Goal: Feedback & Contribution: Leave review/rating

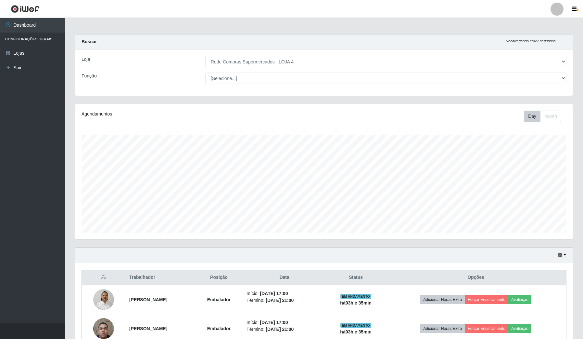
select select "159"
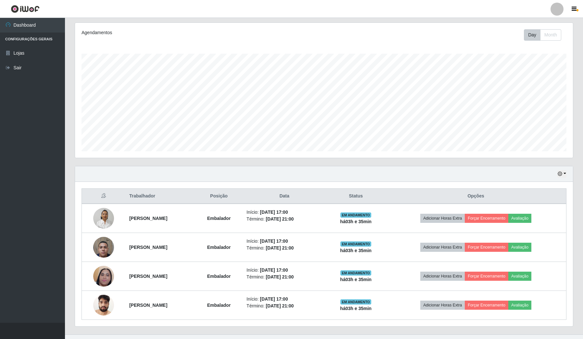
scroll to position [135, 498]
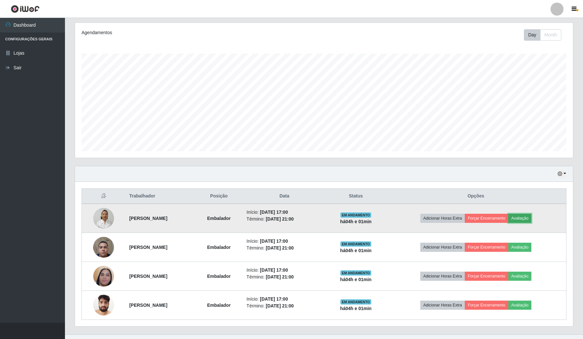
click at [531, 218] on button "Avaliação" at bounding box center [519, 217] width 23 height 9
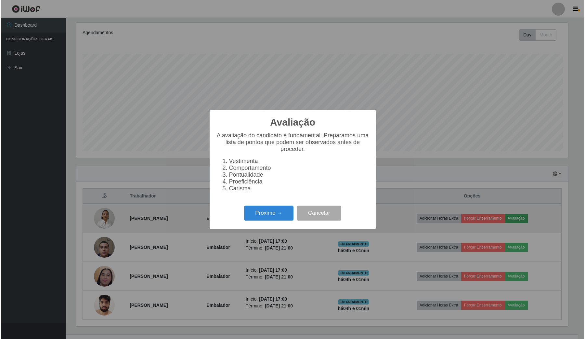
scroll to position [135, 493]
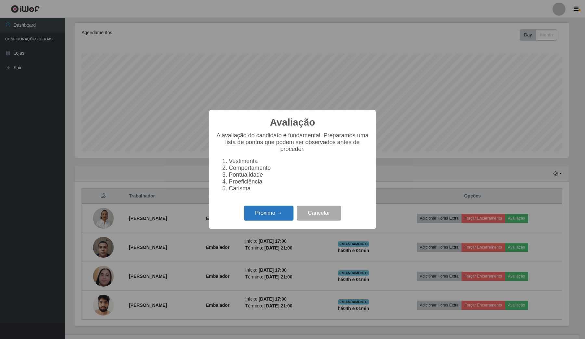
click at [281, 212] on button "Próximo →" at bounding box center [268, 212] width 49 height 15
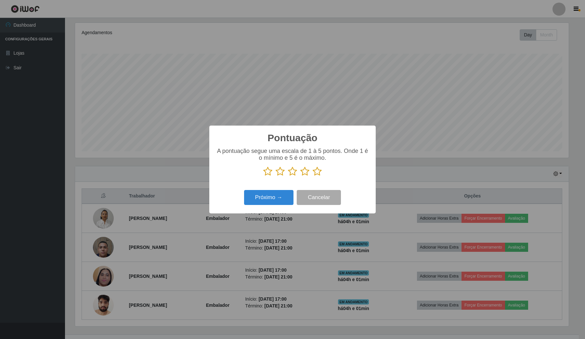
scroll to position [324722, 324364]
click at [318, 171] on icon at bounding box center [317, 171] width 9 height 10
click at [313, 176] on input "radio" at bounding box center [313, 176] width 0 height 0
click at [267, 200] on button "Próximo →" at bounding box center [268, 197] width 49 height 15
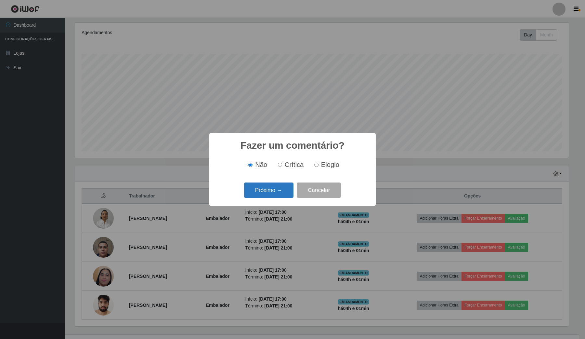
click at [254, 184] on button "Próximo →" at bounding box center [268, 189] width 49 height 15
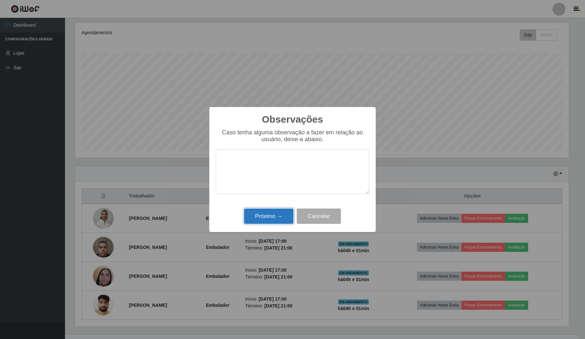
click at [278, 218] on button "Próximo →" at bounding box center [268, 215] width 49 height 15
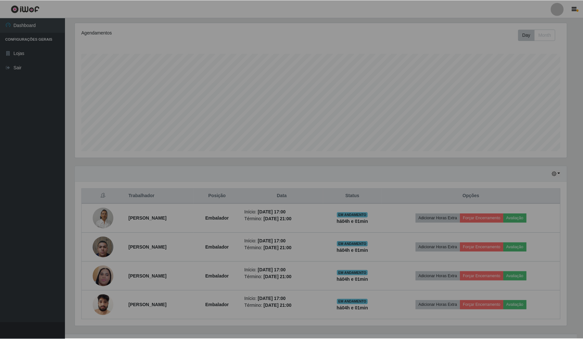
scroll to position [135, 498]
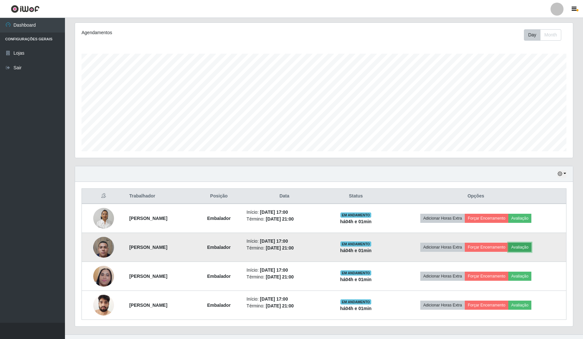
click at [531, 243] on button "Avaliação" at bounding box center [519, 246] width 23 height 9
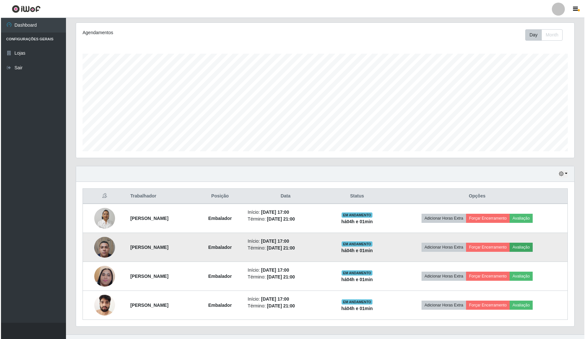
scroll to position [135, 493]
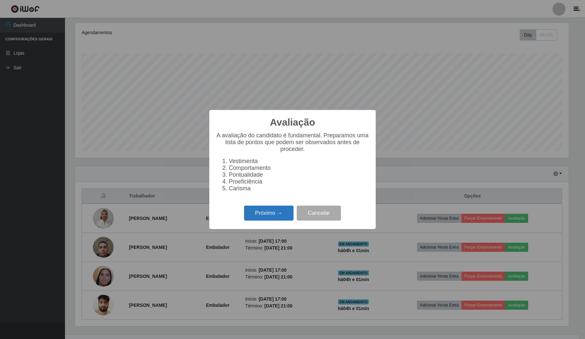
click at [293, 212] on button "Próximo →" at bounding box center [268, 212] width 49 height 15
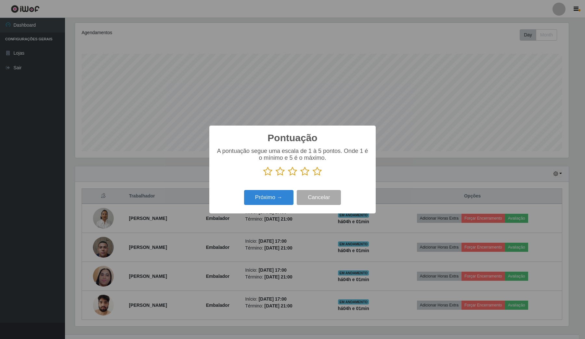
scroll to position [324722, 324364]
click at [319, 173] on icon at bounding box center [317, 171] width 9 height 10
click at [313, 176] on input "radio" at bounding box center [313, 176] width 0 height 0
click at [288, 196] on button "Próximo →" at bounding box center [268, 197] width 49 height 15
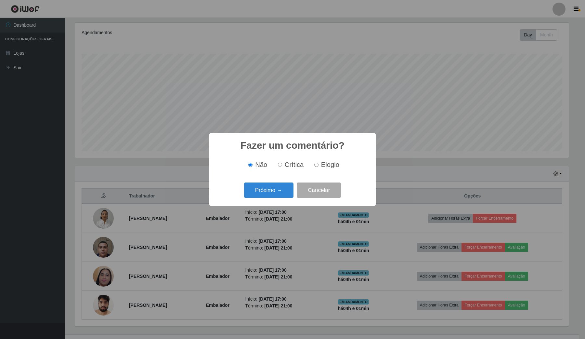
click at [318, 164] on label "Elogio" at bounding box center [326, 164] width 28 height 7
click at [318, 164] on input "Elogio" at bounding box center [316, 164] width 4 height 4
radio input "true"
click at [252, 189] on button "Próximo →" at bounding box center [268, 189] width 49 height 15
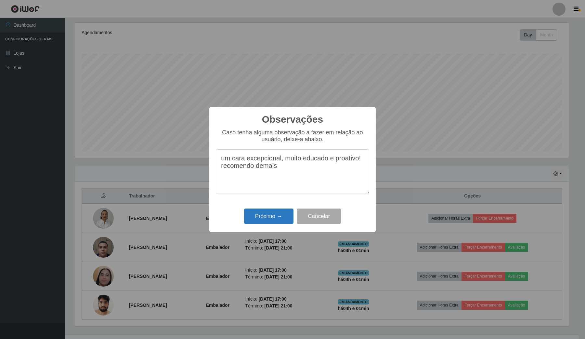
type textarea "um cara excepcional, muito educado e proativo! recomendo demais"
click at [260, 222] on button "Próximo →" at bounding box center [268, 215] width 49 height 15
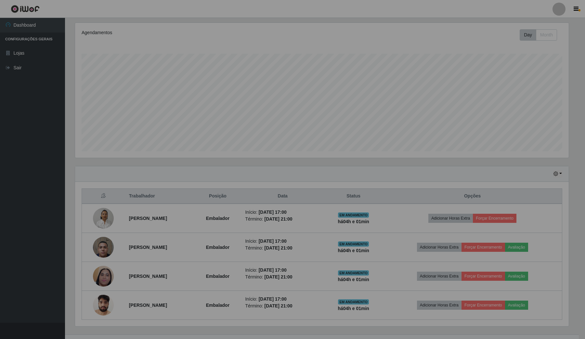
scroll to position [135, 498]
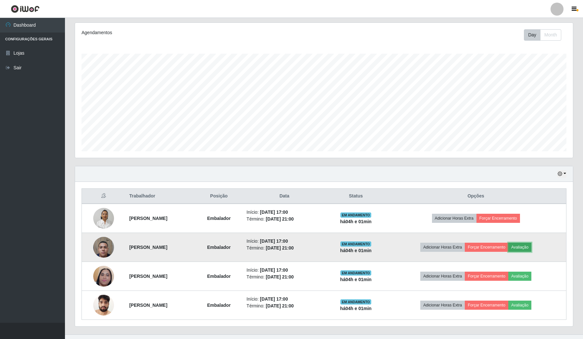
click at [528, 248] on button "Avaliação" at bounding box center [519, 246] width 23 height 9
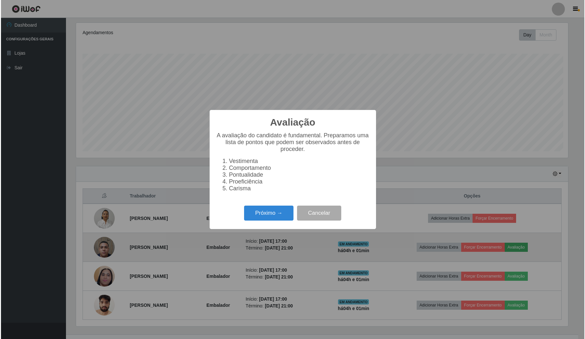
scroll to position [135, 493]
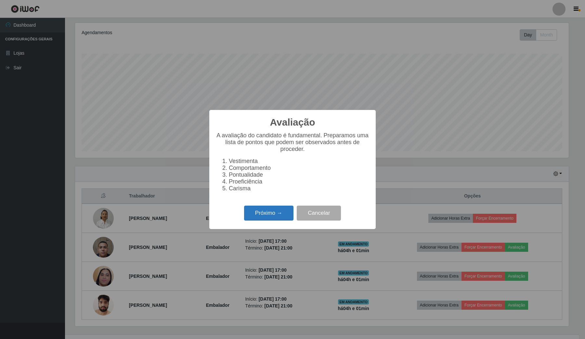
click at [278, 221] on button "Próximo →" at bounding box center [268, 212] width 49 height 15
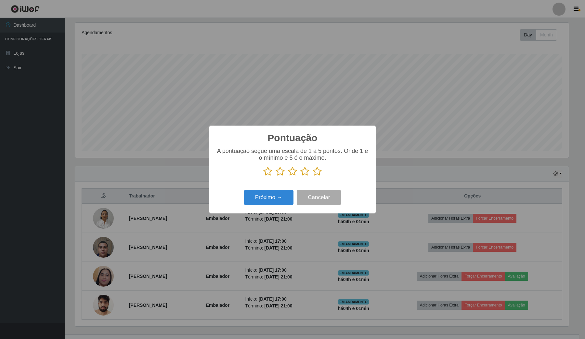
scroll to position [324722, 324364]
click at [316, 174] on icon at bounding box center [317, 171] width 9 height 10
click at [313, 176] on input "radio" at bounding box center [313, 176] width 0 height 0
click at [282, 198] on button "Próximo →" at bounding box center [268, 197] width 49 height 15
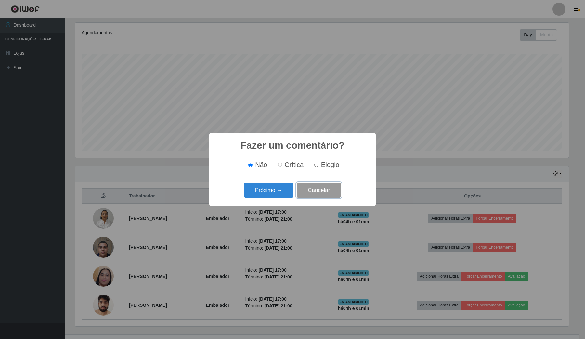
click at [315, 190] on button "Cancelar" at bounding box center [319, 189] width 44 height 15
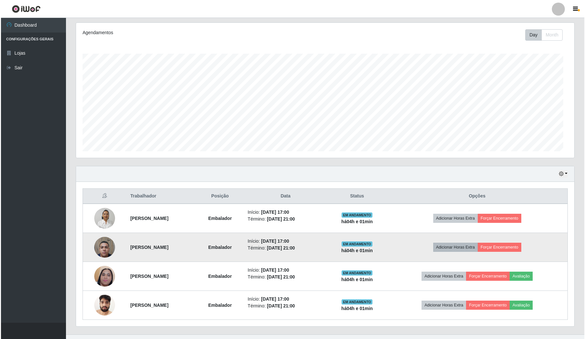
scroll to position [135, 498]
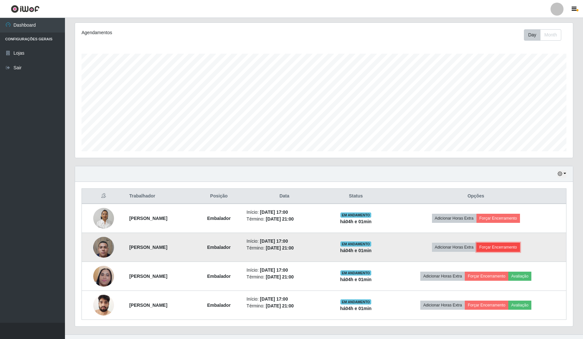
click at [510, 249] on button "Forçar Encerramento" at bounding box center [499, 246] width 44 height 9
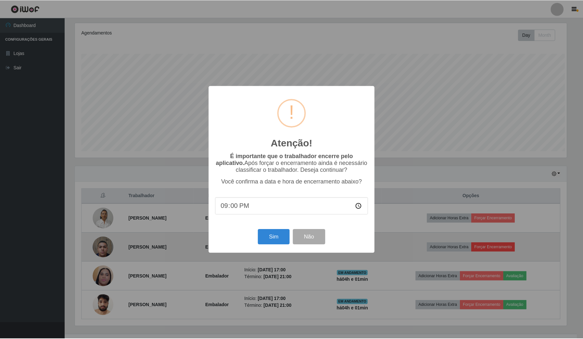
scroll to position [135, 493]
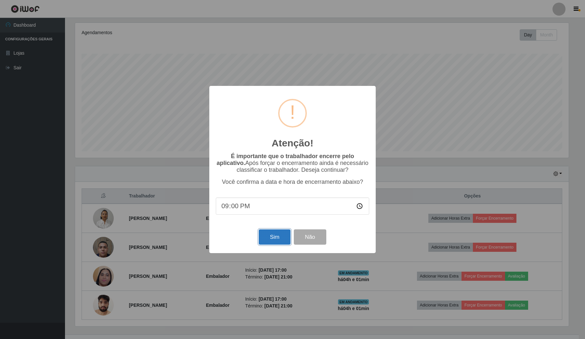
click at [266, 239] on button "Sim" at bounding box center [275, 236] width 32 height 15
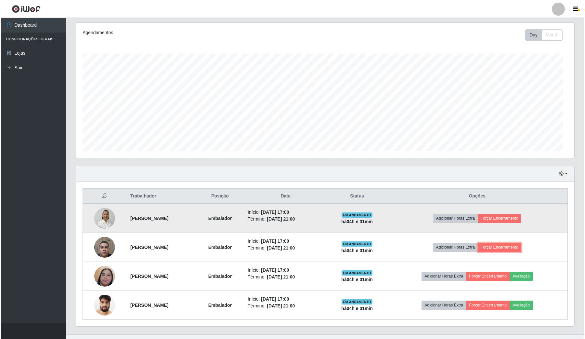
scroll to position [135, 498]
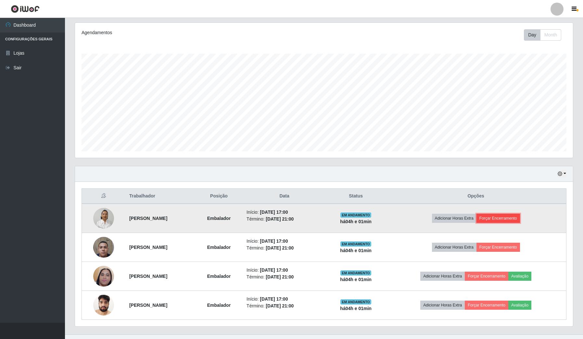
click at [505, 220] on button "Forçar Encerramento" at bounding box center [499, 217] width 44 height 9
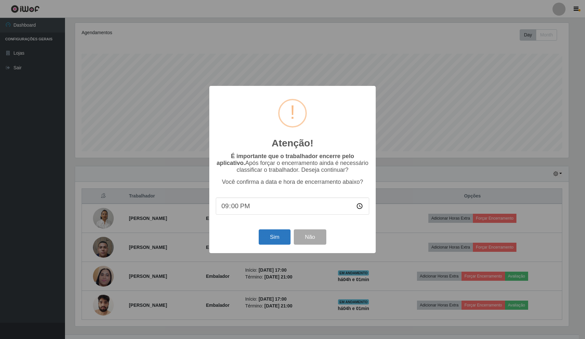
scroll to position [0, 0]
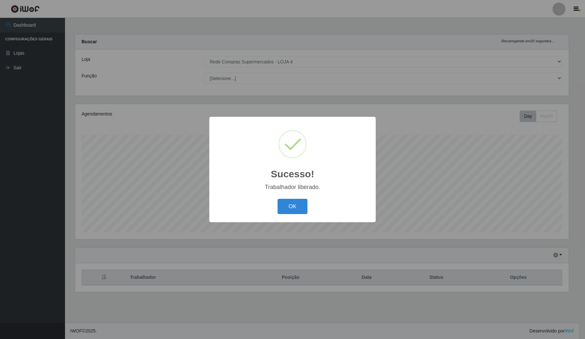
click at [284, 233] on div "Sucesso! × Trabalhador liberado. OK Cancel" at bounding box center [292, 169] width 585 height 339
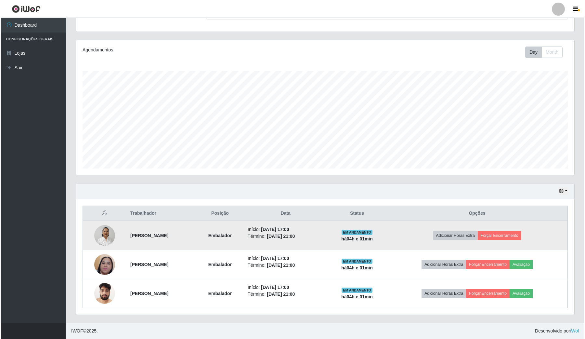
scroll to position [65, 0]
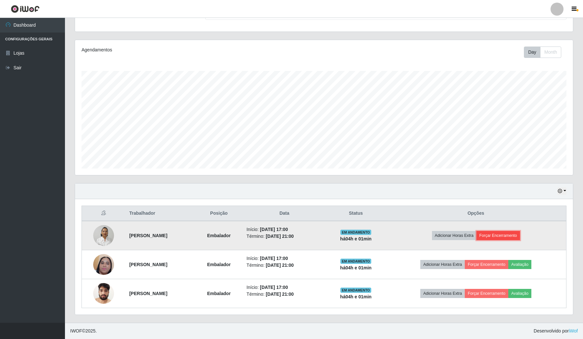
click at [502, 235] on button "Forçar Encerramento" at bounding box center [499, 235] width 44 height 9
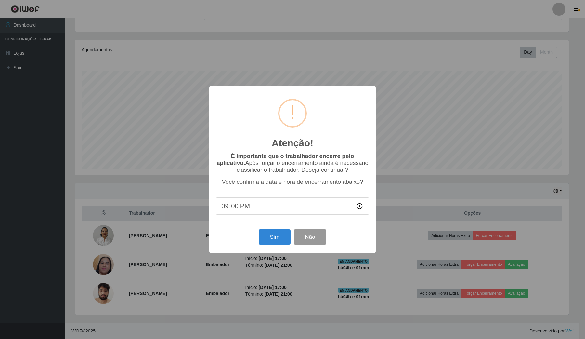
scroll to position [0, 0]
click at [286, 243] on button "Sim" at bounding box center [275, 236] width 32 height 15
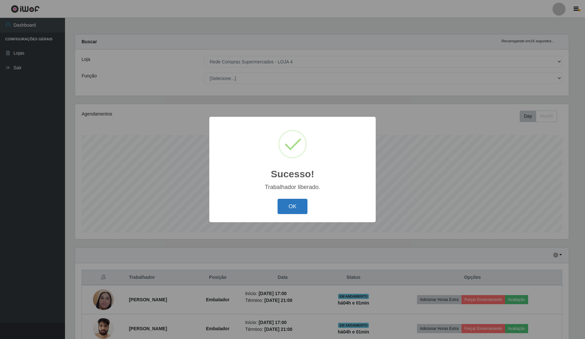
click at [304, 205] on button "OK" at bounding box center [292, 205] width 30 height 15
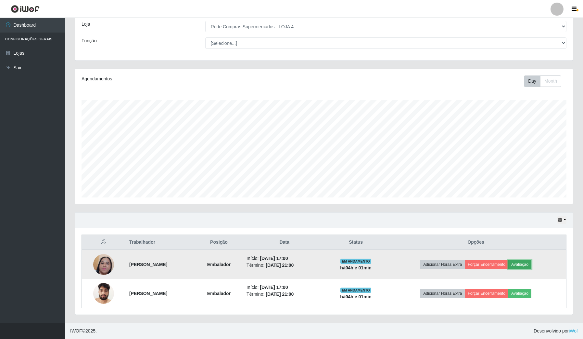
click at [523, 260] on button "Avaliação" at bounding box center [519, 264] width 23 height 9
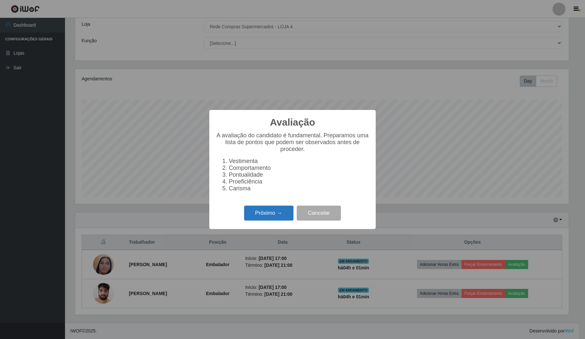
click at [252, 217] on button "Próximo →" at bounding box center [268, 212] width 49 height 15
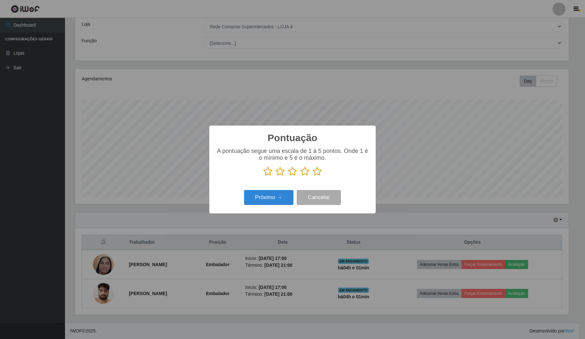
click at [313, 175] on icon at bounding box center [317, 171] width 9 height 10
click at [313, 176] on input "radio" at bounding box center [313, 176] width 0 height 0
click at [313, 175] on icon at bounding box center [317, 171] width 9 height 10
click at [313, 176] on input "radio" at bounding box center [313, 176] width 0 height 0
click at [288, 191] on button "Próximo →" at bounding box center [268, 197] width 49 height 15
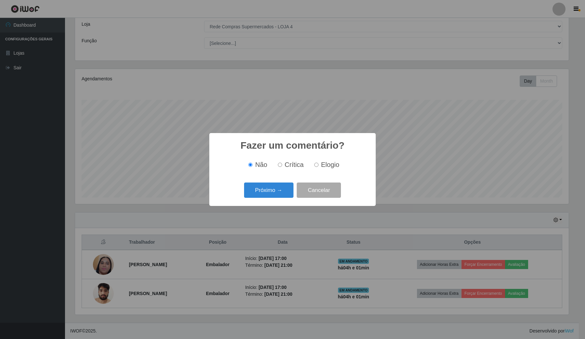
click at [288, 191] on button "Próximo →" at bounding box center [268, 189] width 49 height 15
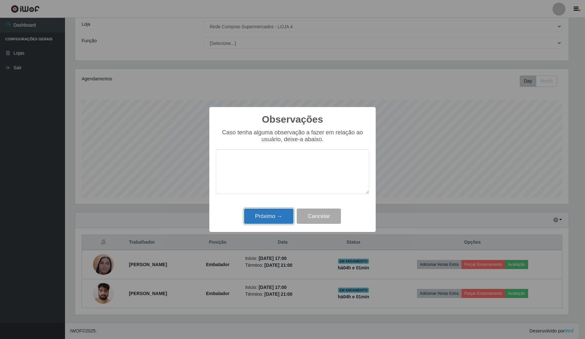
click at [283, 210] on button "Próximo →" at bounding box center [268, 215] width 49 height 15
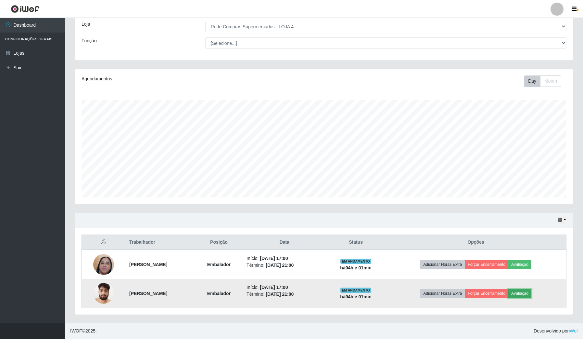
click at [523, 292] on button "Avaliação" at bounding box center [519, 292] width 23 height 9
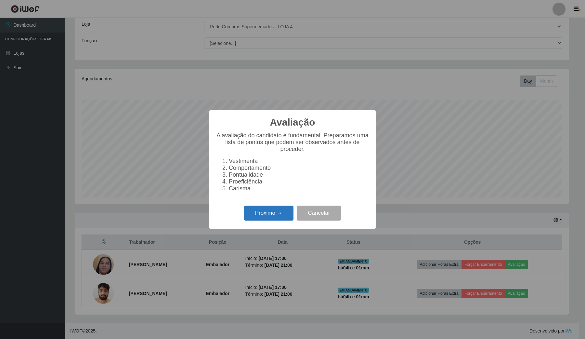
click at [269, 219] on button "Próximo →" at bounding box center [268, 212] width 49 height 15
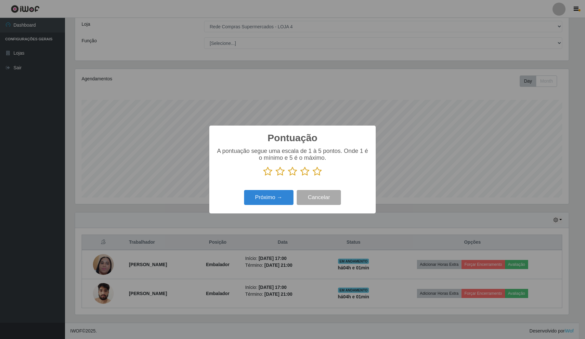
click at [316, 176] on icon at bounding box center [317, 171] width 9 height 10
click at [313, 176] on input "radio" at bounding box center [313, 176] width 0 height 0
click at [284, 193] on button "Próximo →" at bounding box center [268, 197] width 49 height 15
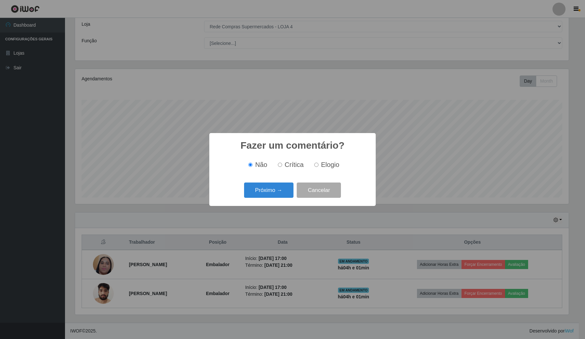
click at [284, 193] on button "Próximo →" at bounding box center [268, 189] width 49 height 15
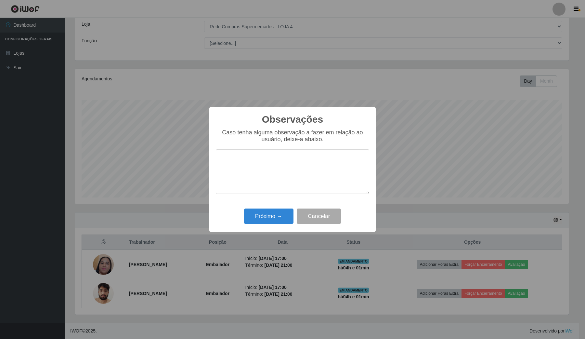
click at [280, 203] on div "Observações × Caso tenha alguma observação a fazer em relação ao usuário, deixe…" at bounding box center [292, 169] width 166 height 125
click at [280, 214] on button "Próximo →" at bounding box center [268, 215] width 49 height 15
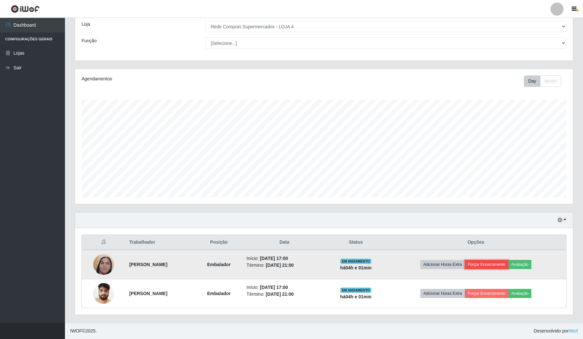
click at [486, 264] on button "Forçar Encerramento" at bounding box center [487, 264] width 44 height 9
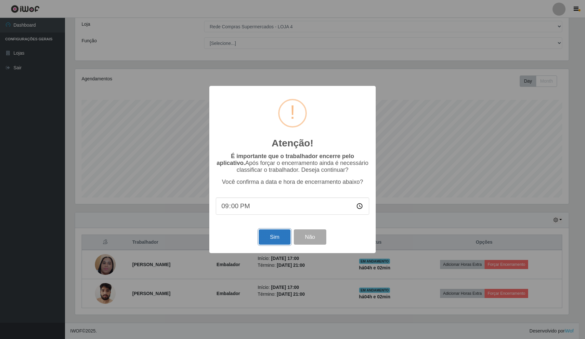
click at [278, 235] on button "Sim" at bounding box center [275, 236] width 32 height 15
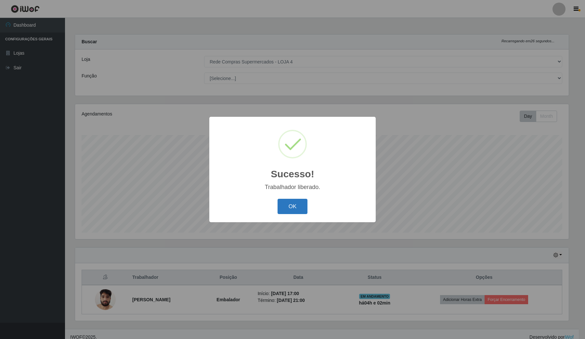
click at [306, 207] on button "OK" at bounding box center [292, 205] width 30 height 15
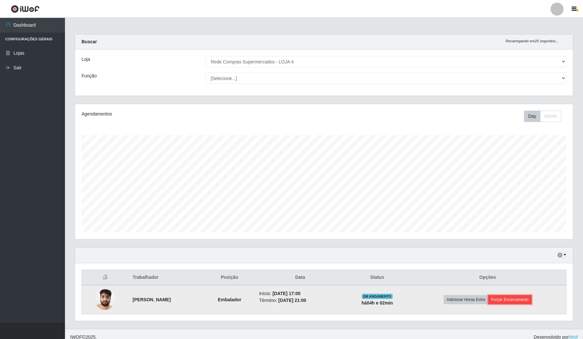
click at [512, 299] on button "Forçar Encerramento" at bounding box center [510, 299] width 44 height 9
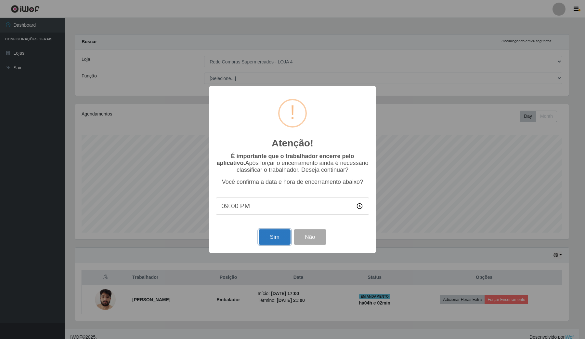
click at [287, 236] on button "Sim" at bounding box center [275, 236] width 32 height 15
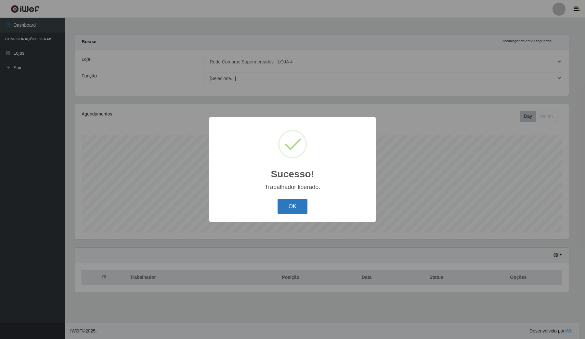
click at [288, 208] on button "OK" at bounding box center [292, 205] width 30 height 15
